Goal: Transaction & Acquisition: Purchase product/service

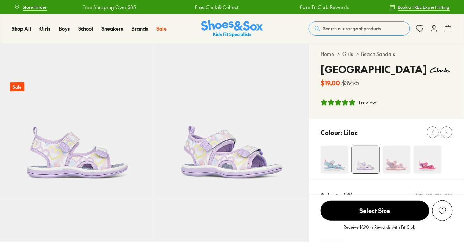
select select "*"
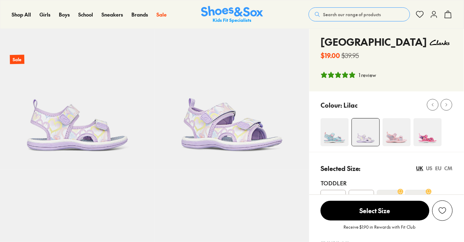
click at [403, 140] on img at bounding box center [397, 132] width 28 height 28
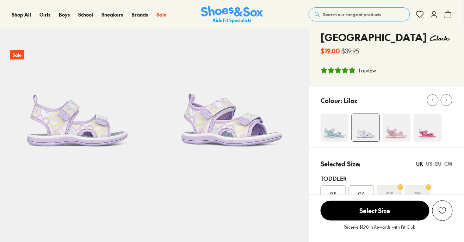
scroll to position [50, 0]
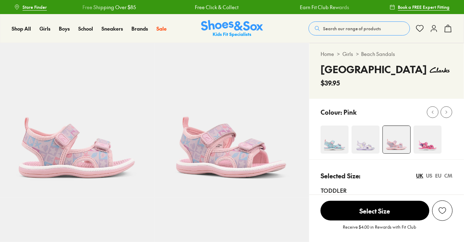
click at [363, 149] on img at bounding box center [366, 140] width 28 height 28
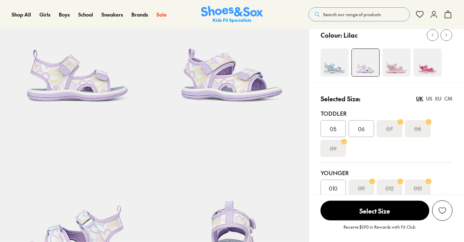
scroll to position [97, 0]
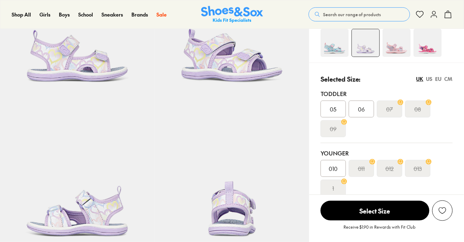
select select "*"
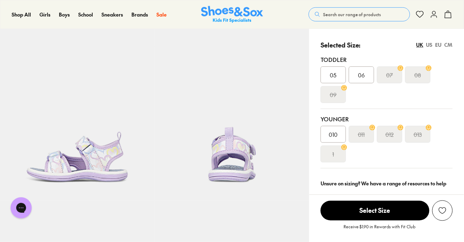
scroll to position [0, 0]
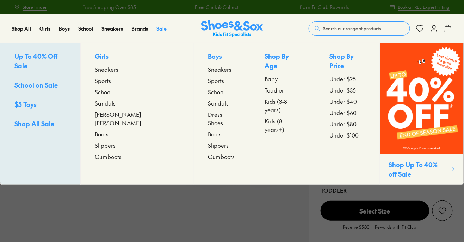
click at [162, 30] on span "Sale" at bounding box center [161, 28] width 10 height 7
select select "*"
click at [165, 30] on span "Sale" at bounding box center [161, 28] width 10 height 7
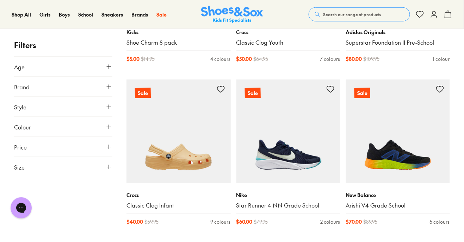
scroll to position [883, 0]
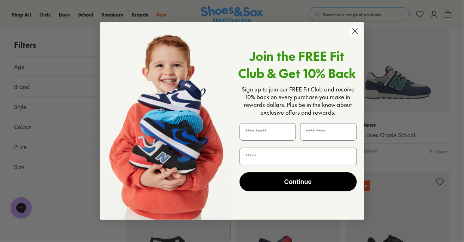
scroll to position [1774, 0]
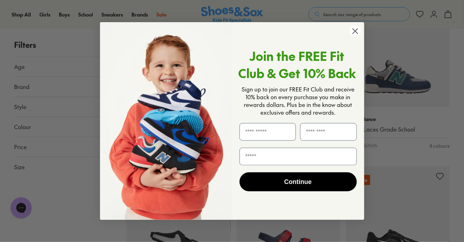
click at [368, 33] on div "Close dialog Join the FREE Fit Club & Get 10% Back Sign up to join our FREE Fit…" at bounding box center [232, 121] width 278 height 212
click at [359, 30] on circle "Close dialog" at bounding box center [355, 31] width 12 height 12
